Goal: Task Accomplishment & Management: Use online tool/utility

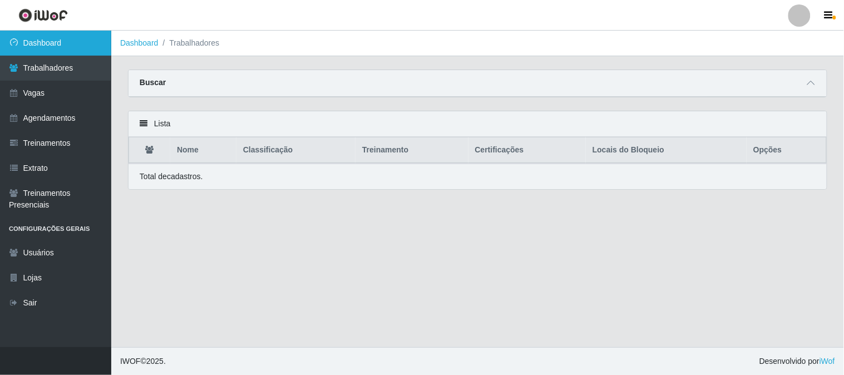
click at [91, 46] on link "Dashboard" at bounding box center [55, 43] width 111 height 25
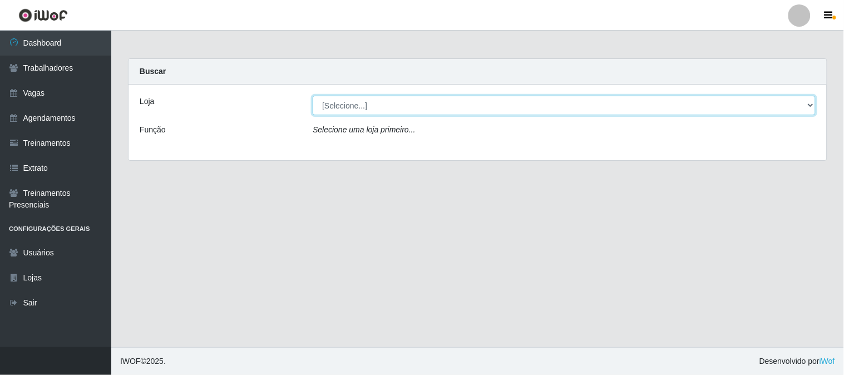
click at [364, 102] on select "[Selecione...] Sapore D'italia" at bounding box center [564, 105] width 503 height 19
select select "266"
click at [313, 96] on select "[Selecione...] Sapore D'italia" at bounding box center [564, 105] width 503 height 19
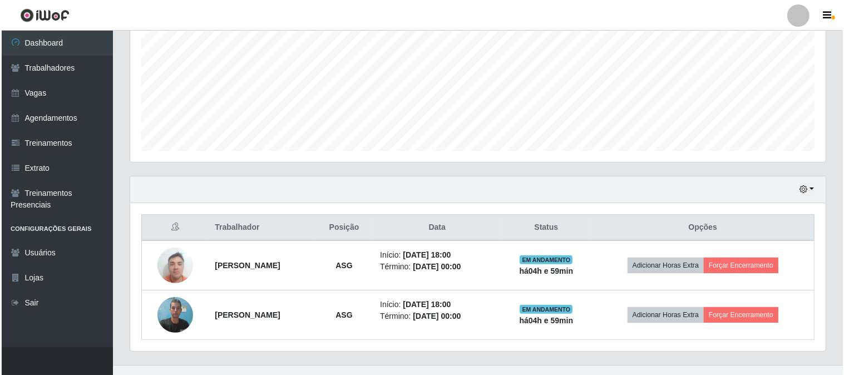
scroll to position [265, 0]
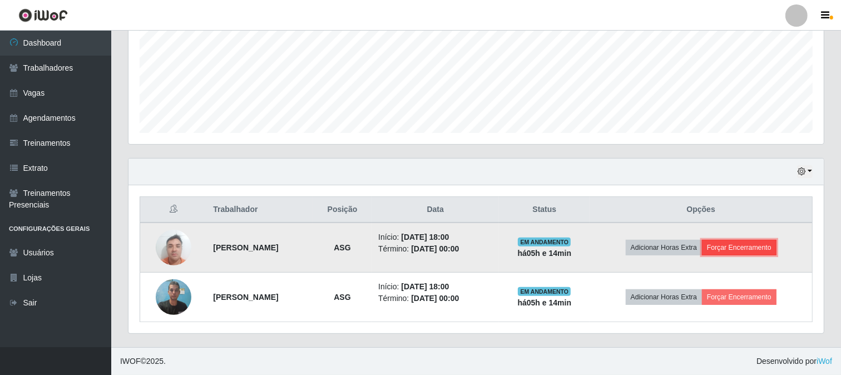
click at [759, 245] on button "Forçar Encerramento" at bounding box center [739, 248] width 75 height 16
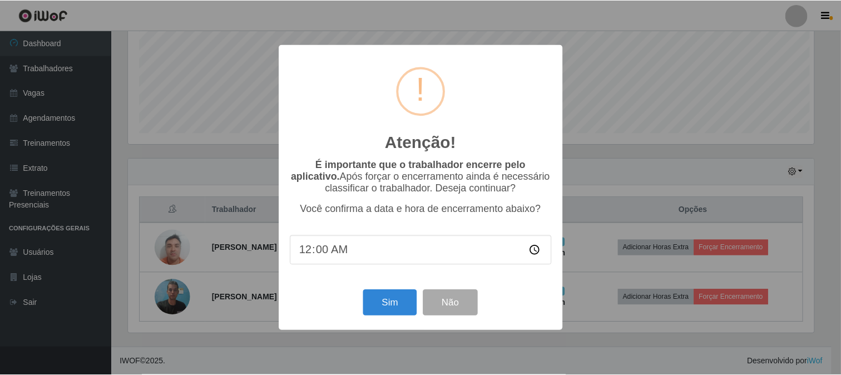
scroll to position [230, 688]
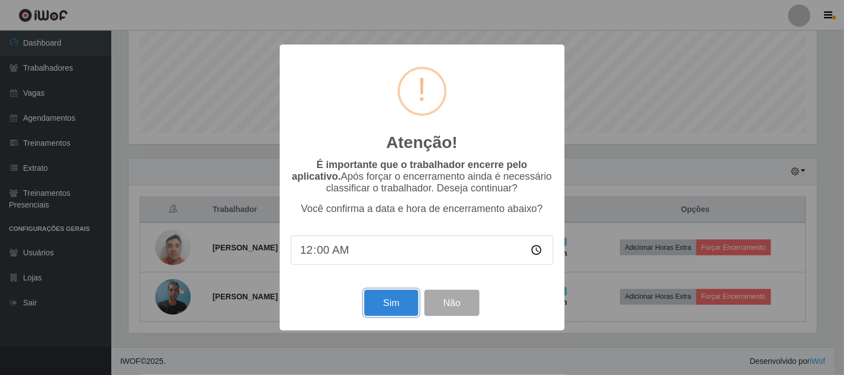
click at [388, 316] on button "Sim" at bounding box center [391, 303] width 54 height 26
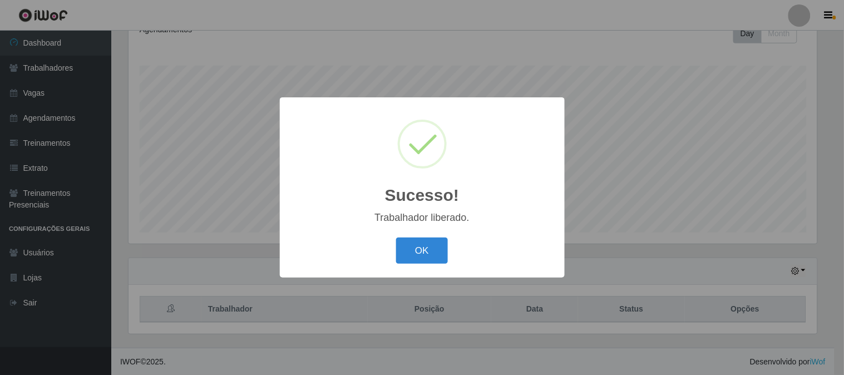
click at [419, 253] on button "OK" at bounding box center [422, 251] width 52 height 26
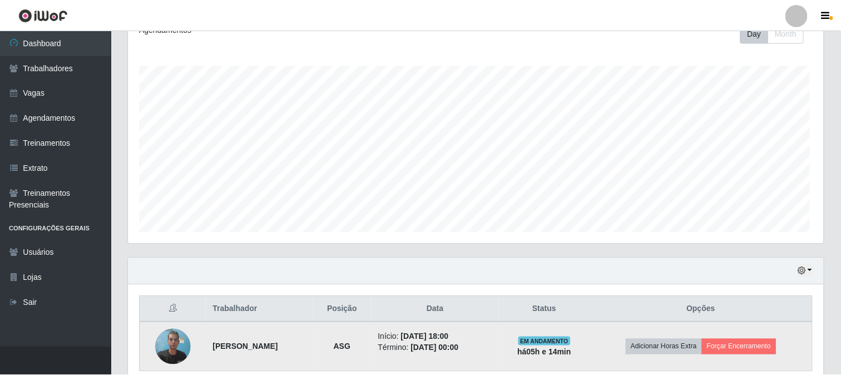
scroll to position [230, 695]
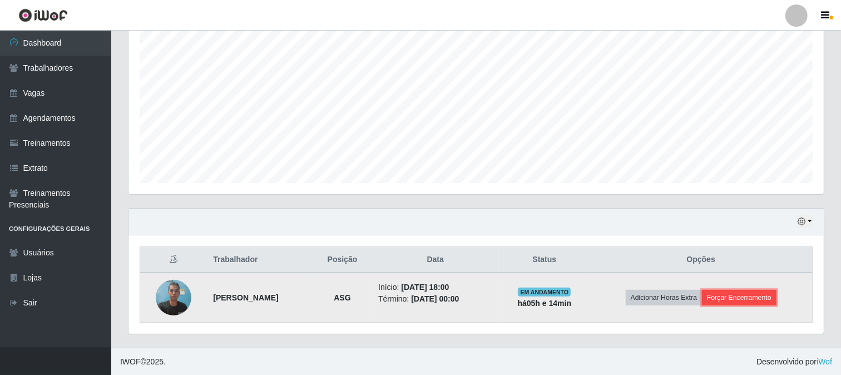
click at [753, 297] on button "Forçar Encerramento" at bounding box center [739, 298] width 75 height 16
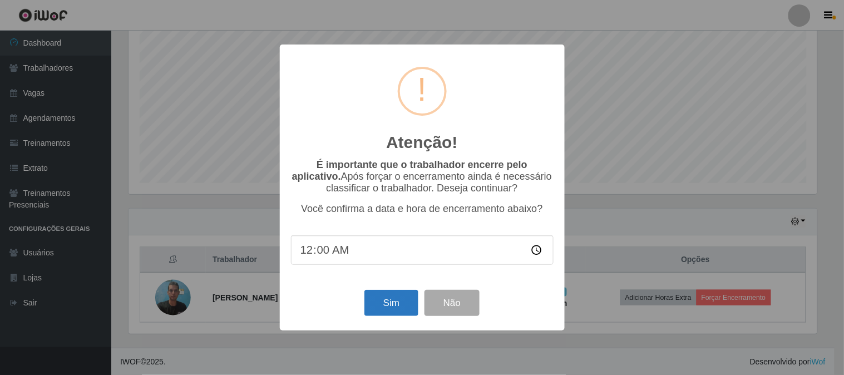
click at [393, 292] on div "Sim Não" at bounding box center [422, 303] width 263 height 32
click at [403, 304] on button "Sim" at bounding box center [391, 303] width 54 height 26
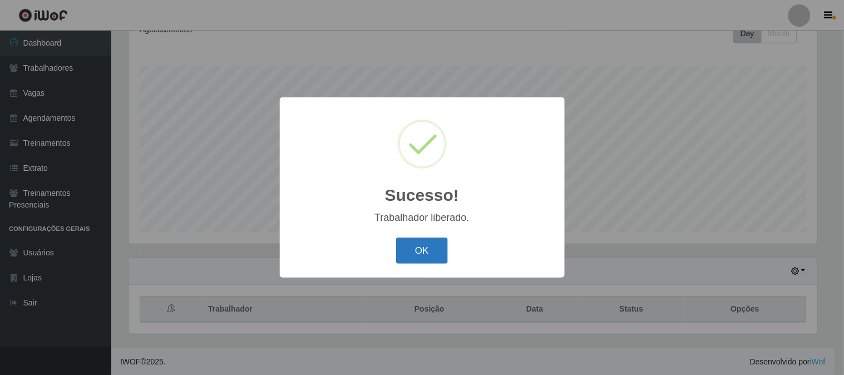
click at [420, 253] on button "OK" at bounding box center [422, 251] width 52 height 26
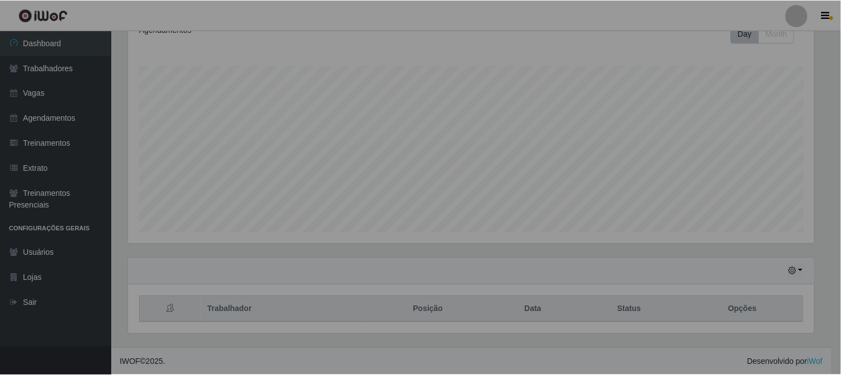
scroll to position [230, 695]
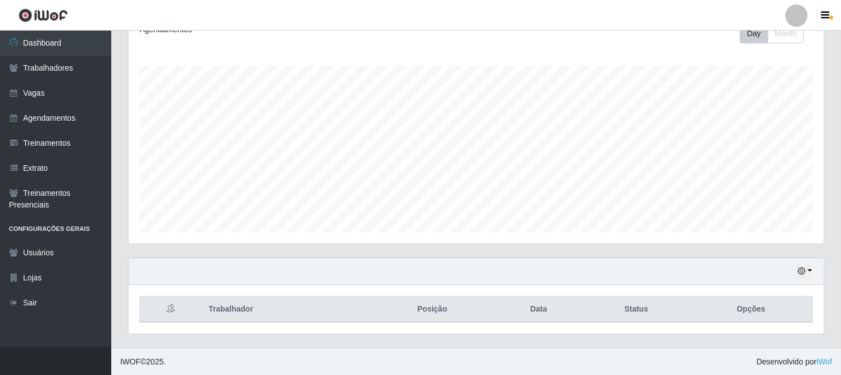
drag, startPoint x: 810, startPoint y: 262, endPoint x: 805, endPoint y: 271, distance: 10.2
click at [810, 263] on div "Hoje 1 dia 3 dias 1 Semana Não encerrados" at bounding box center [476, 271] width 695 height 27
click at [805, 271] on icon "button" at bounding box center [802, 271] width 8 height 8
click at [751, 179] on button "1 dia" at bounding box center [768, 182] width 88 height 23
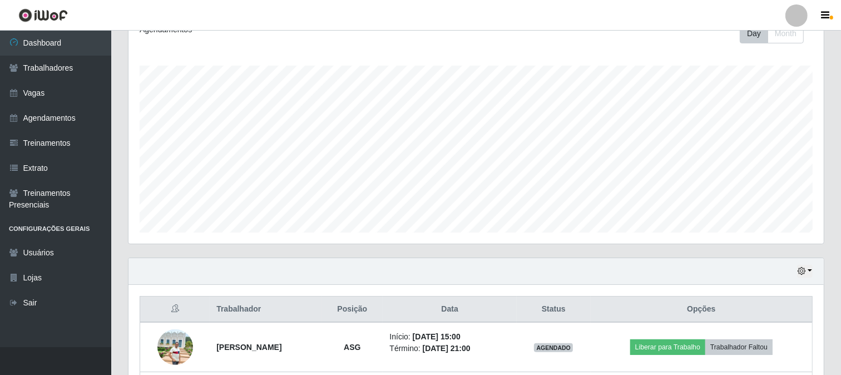
scroll to position [314, 0]
